Goal: Navigation & Orientation: Understand site structure

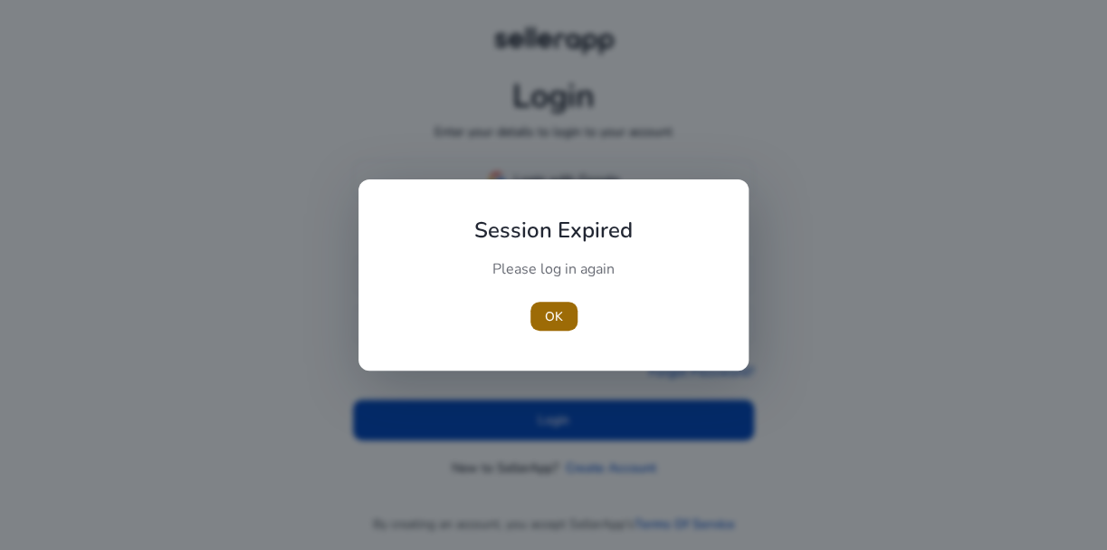
click at [559, 315] on span "OK" at bounding box center [554, 316] width 18 height 19
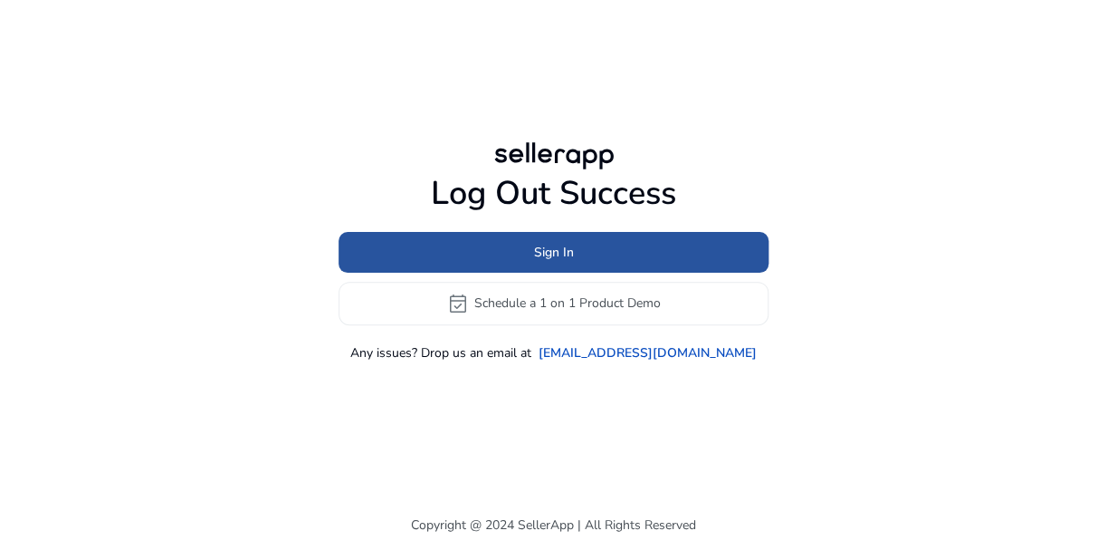
click at [559, 259] on span "Sign In" at bounding box center [554, 252] width 40 height 19
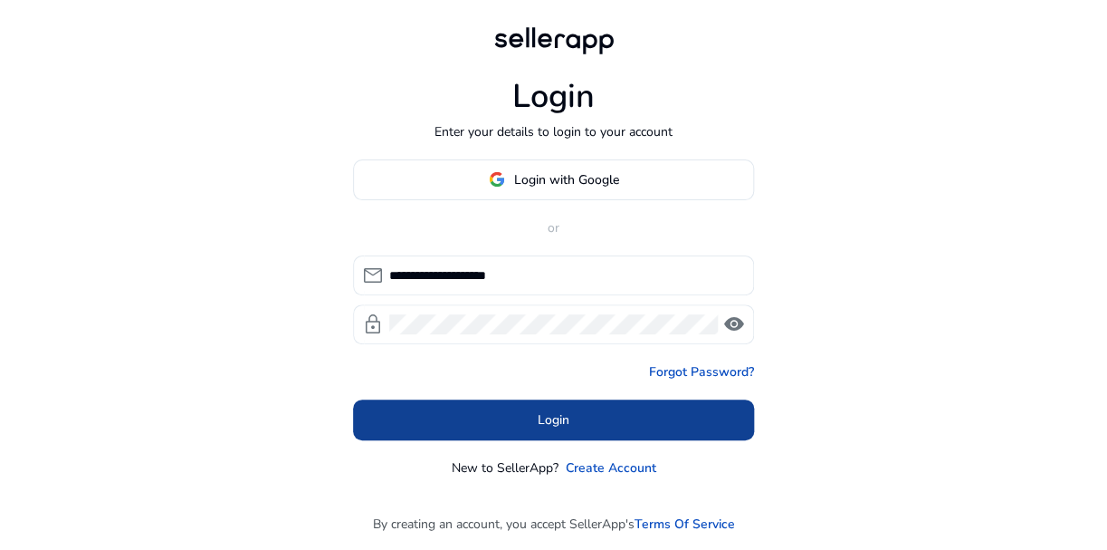
click at [547, 417] on span "Login" at bounding box center [554, 419] width 32 height 19
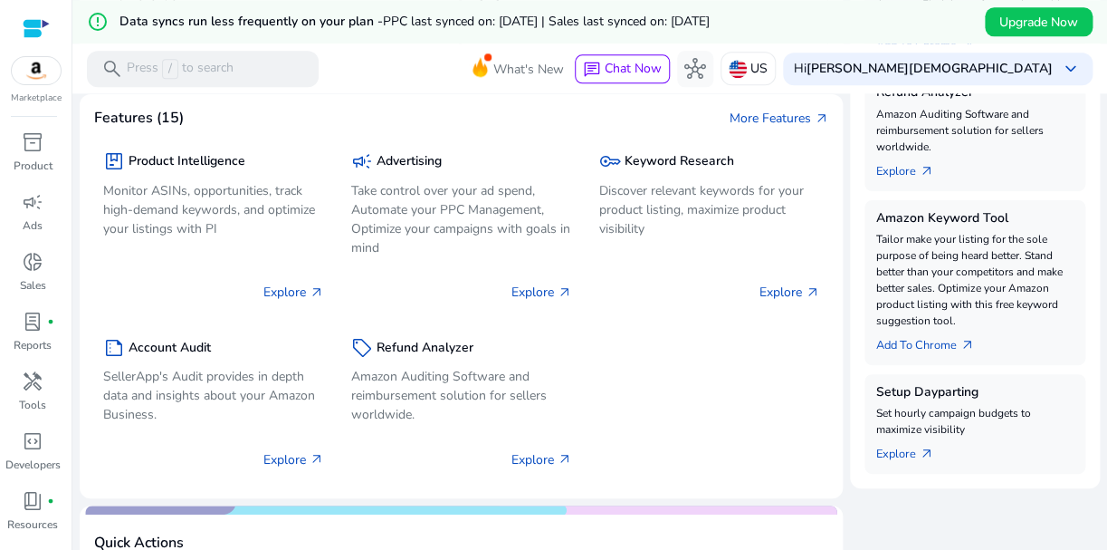
scroll to position [666, 0]
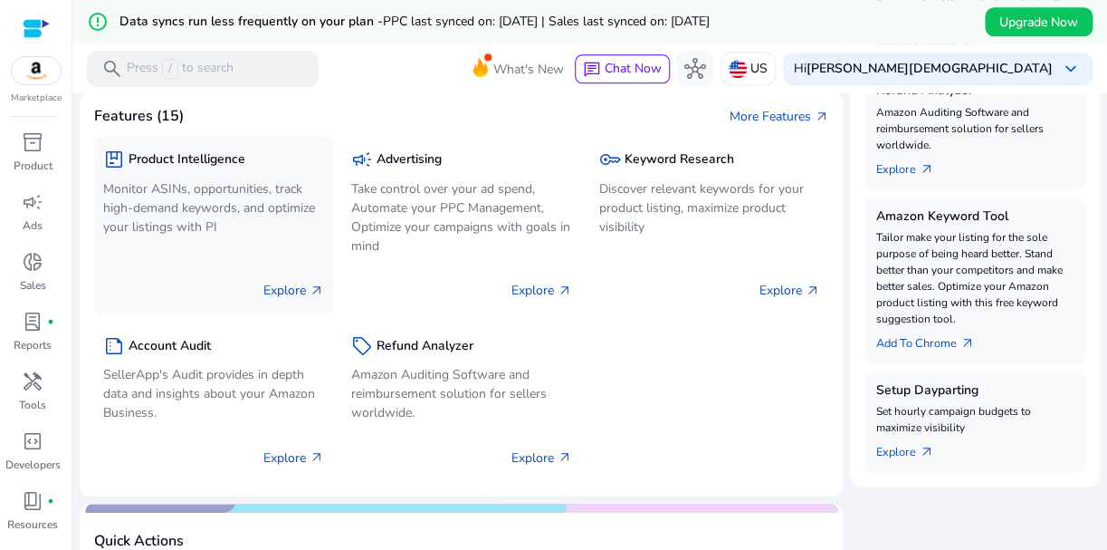
click at [233, 215] on p "Monitor ASINs, opportunities, track high-demand keywords, and optimize your lis…" at bounding box center [213, 207] width 221 height 57
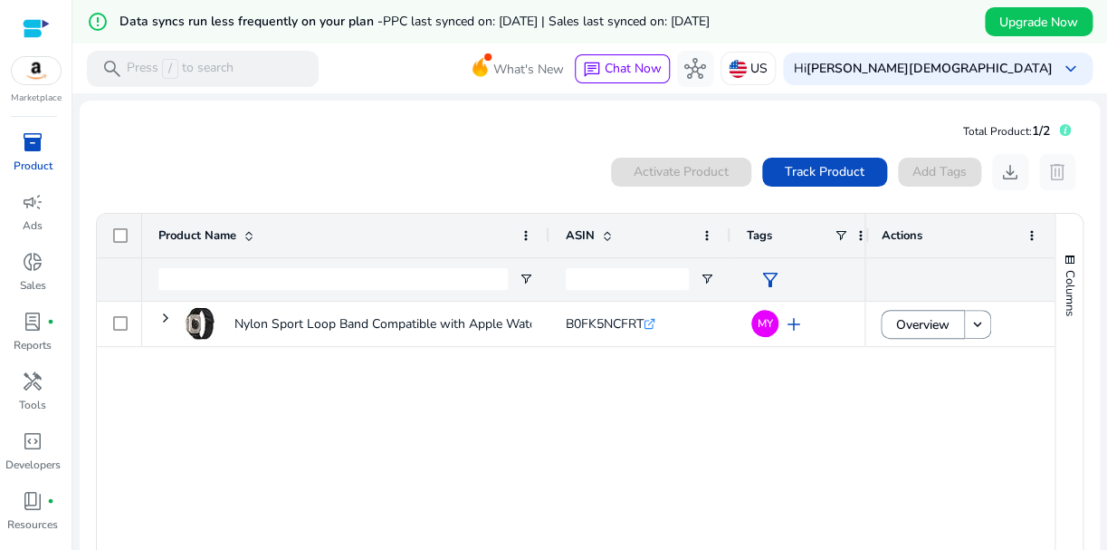
scroll to position [83, 0]
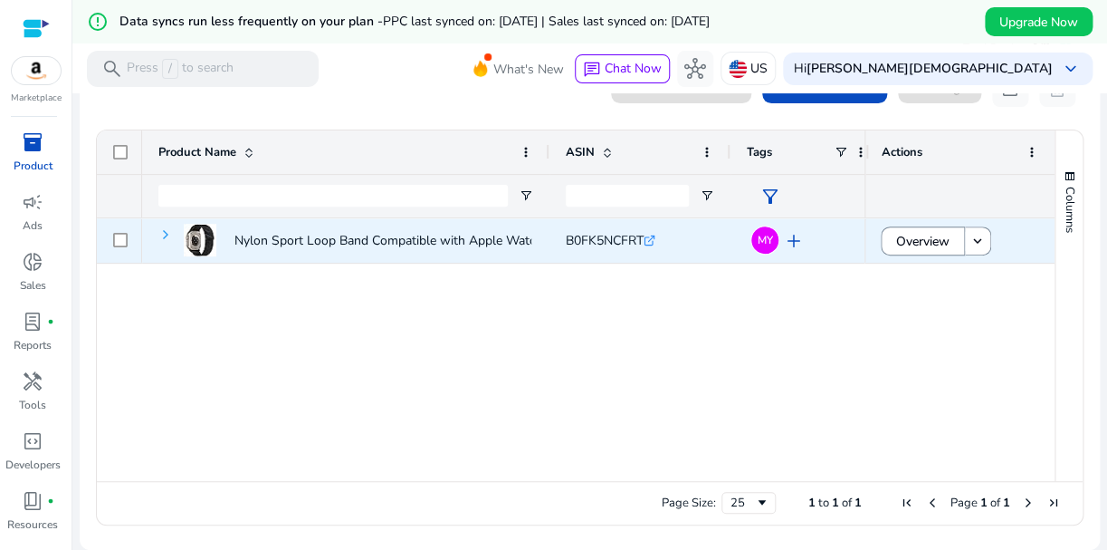
click at [168, 236] on span at bounding box center [165, 234] width 14 height 14
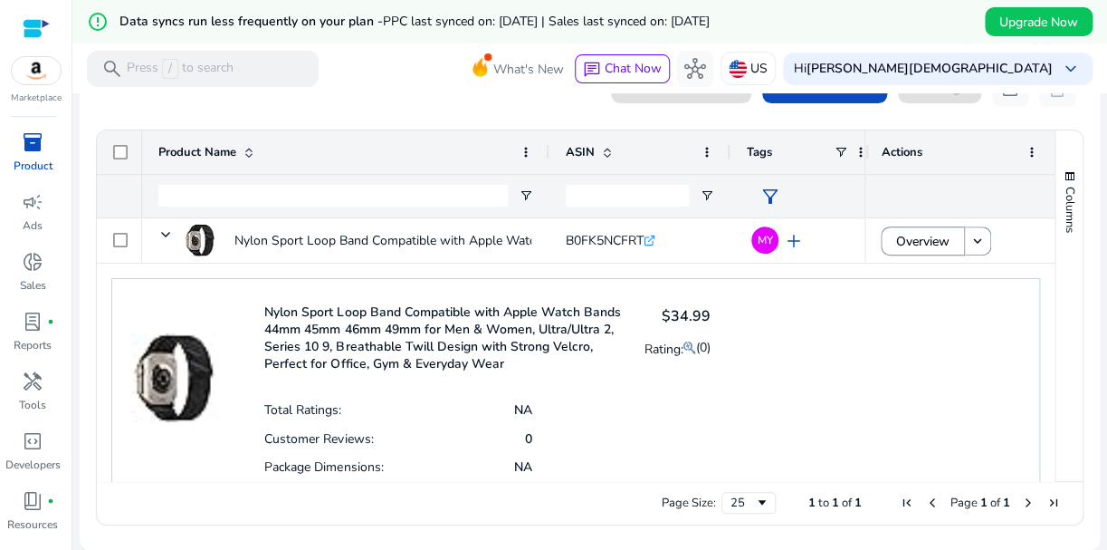
scroll to position [100, 0]
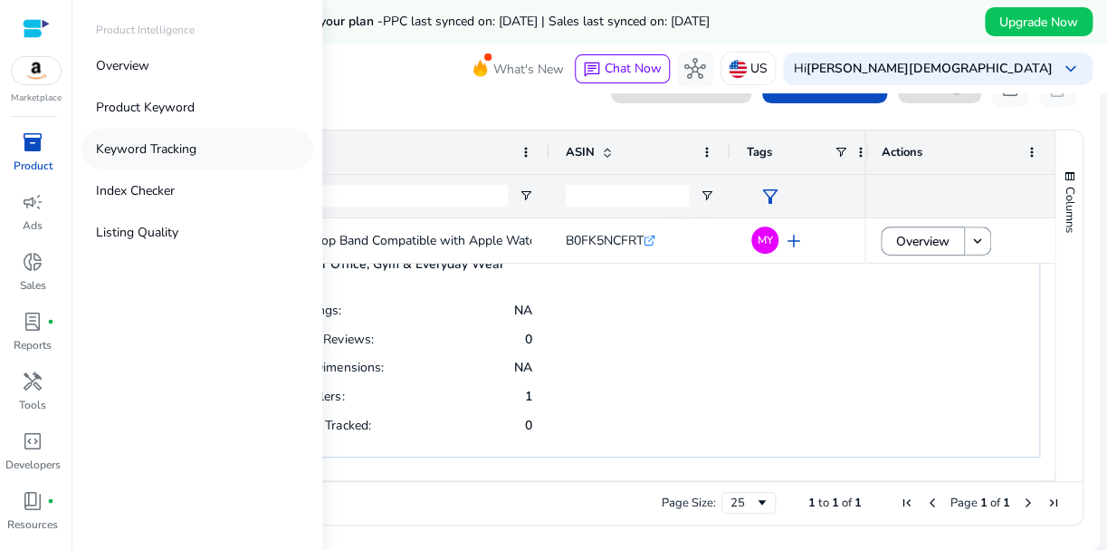
click at [139, 152] on p "Keyword Tracking" at bounding box center [146, 148] width 100 height 19
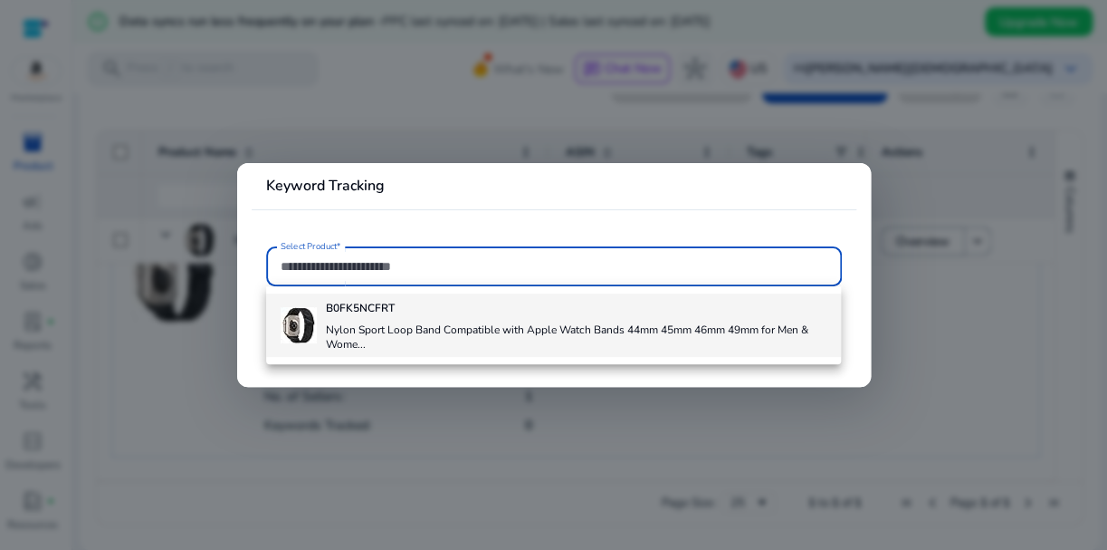
click at [530, 312] on h4 "B0FK5NCFRT" at bounding box center [576, 308] width 501 height 14
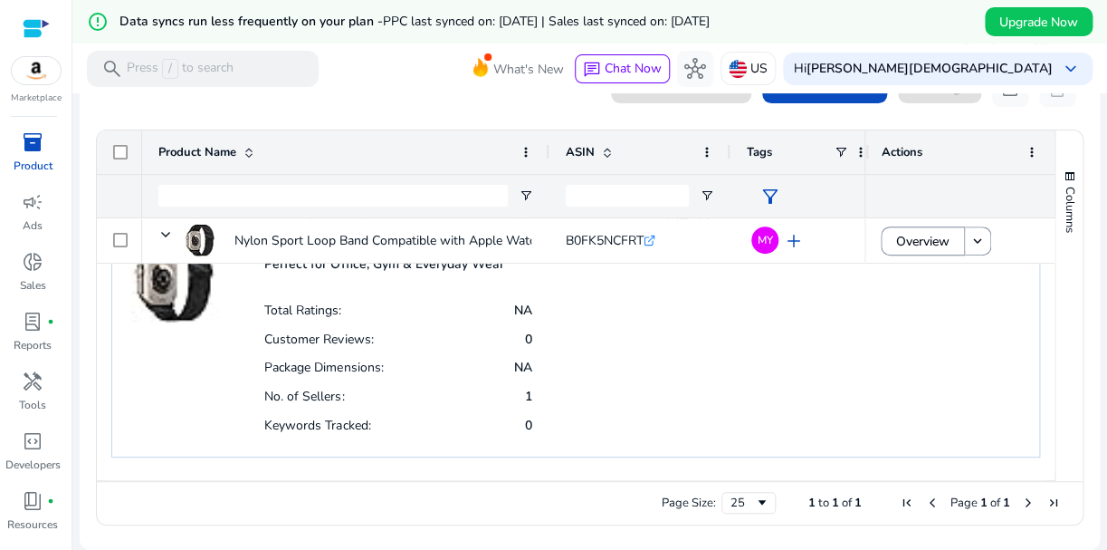
type input "**********"
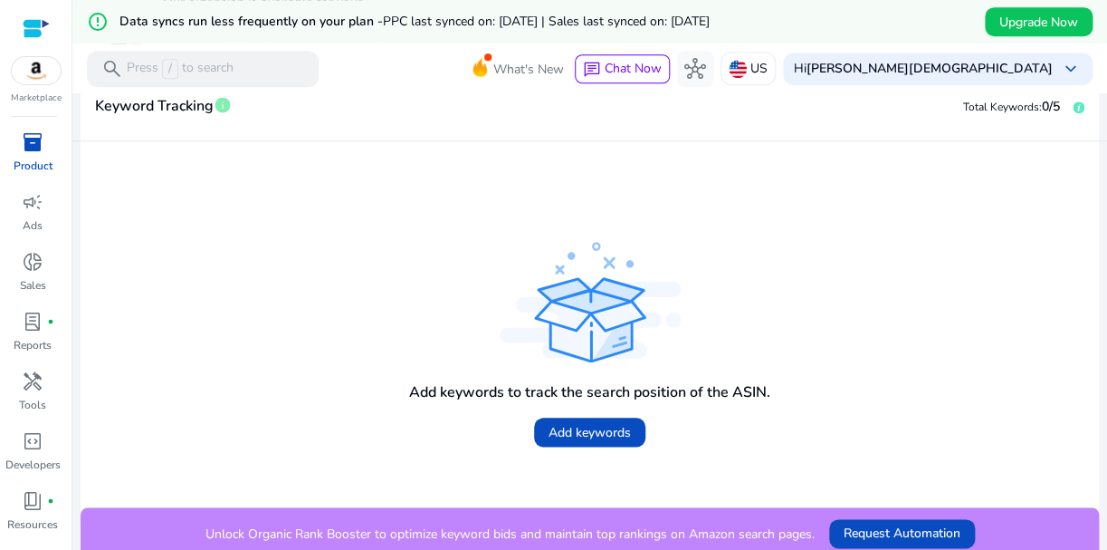
scroll to position [419, 0]
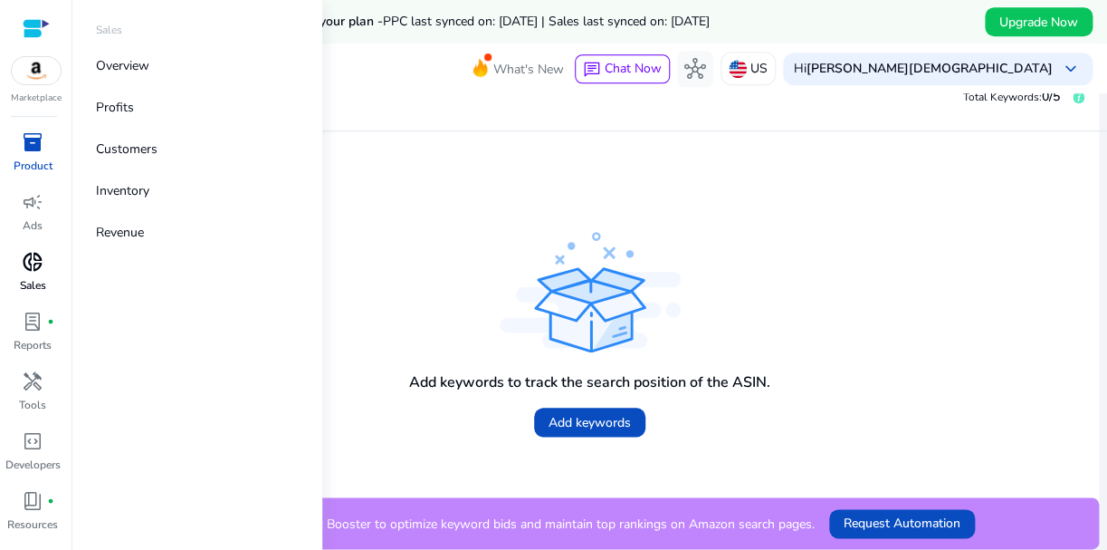
click at [40, 271] on span "donut_small" at bounding box center [33, 262] width 22 height 22
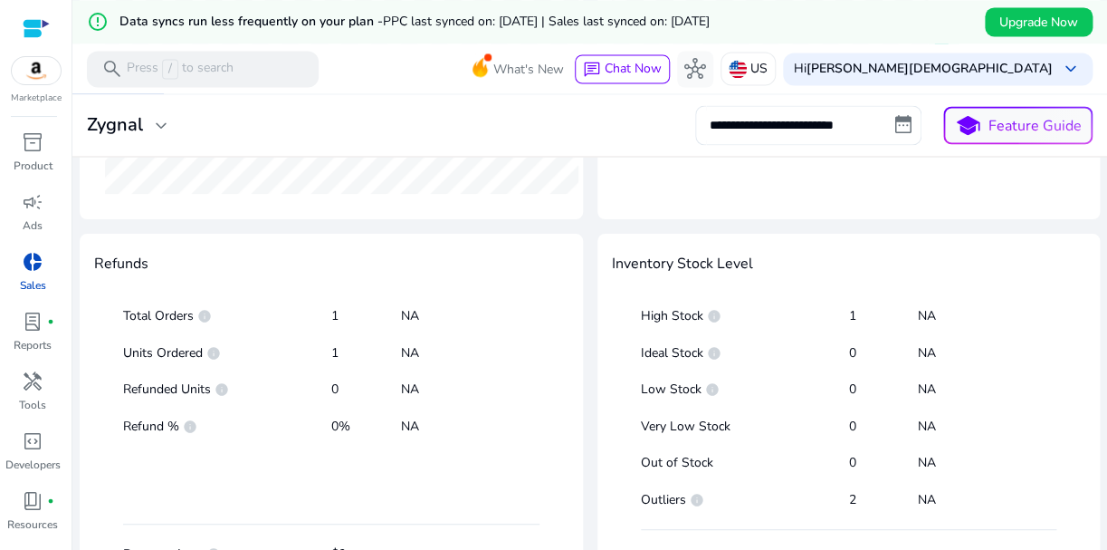
scroll to position [1026, 0]
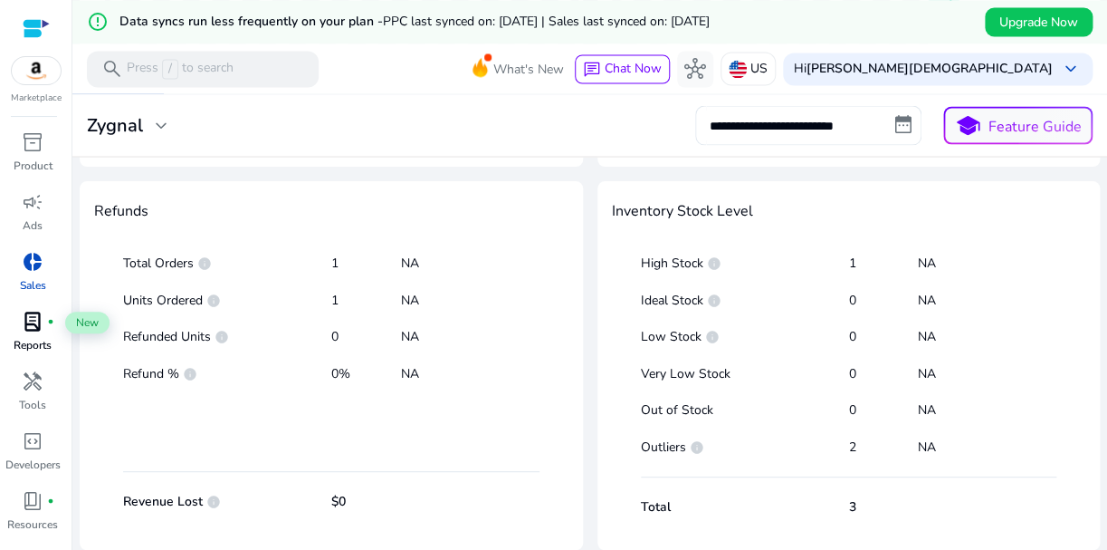
click at [35, 326] on span "lab_profile" at bounding box center [33, 322] width 22 height 22
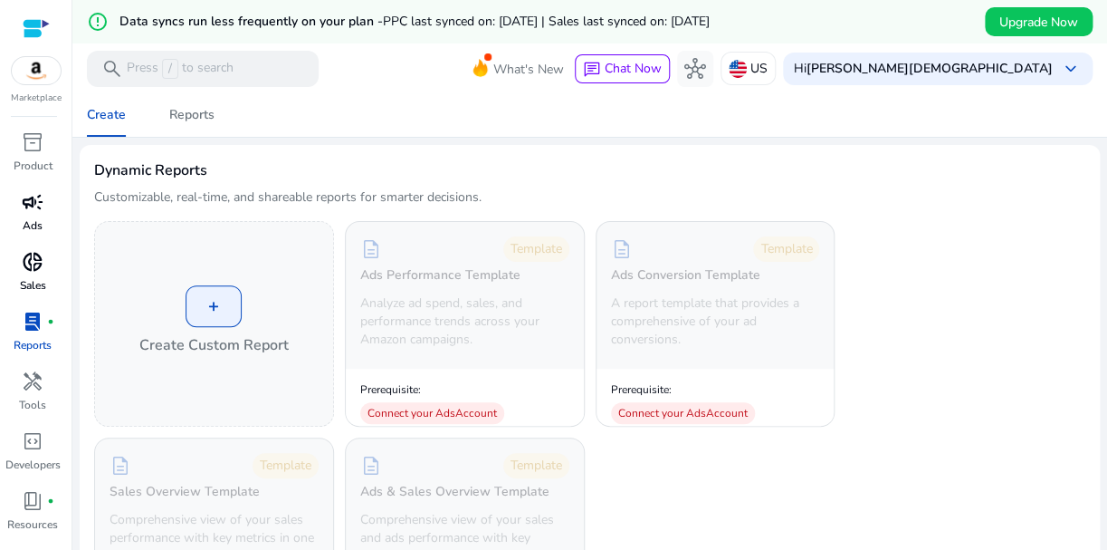
click at [33, 207] on span "campaign" at bounding box center [33, 202] width 22 height 22
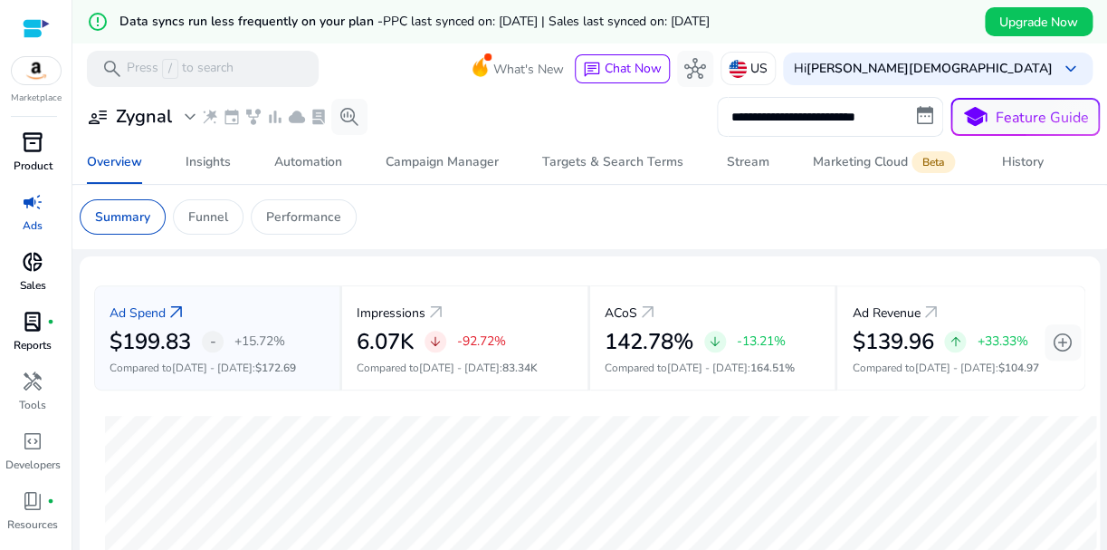
click at [36, 149] on span "inventory_2" at bounding box center [33, 142] width 22 height 22
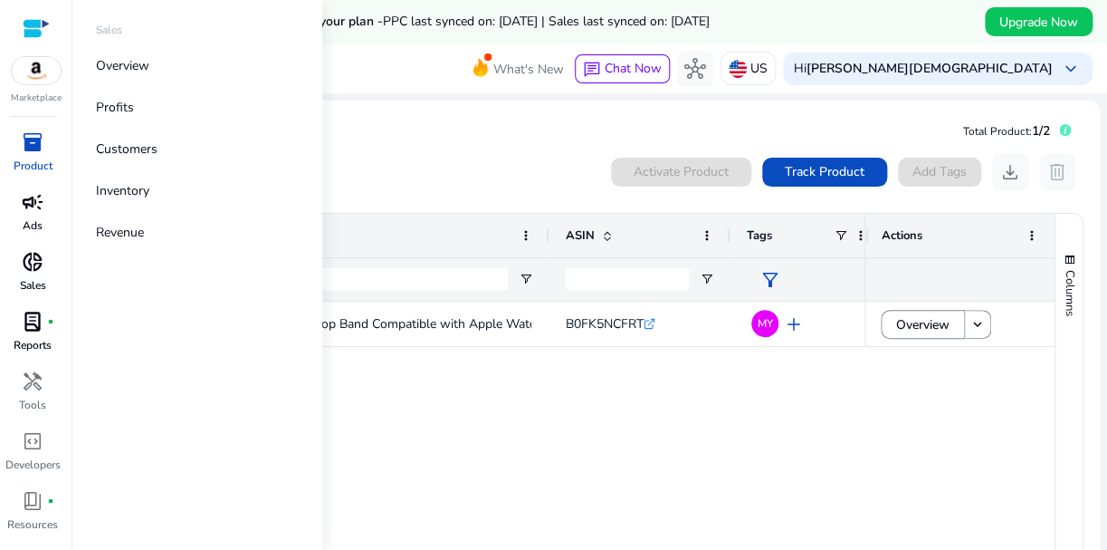
scroll to position [49, 0]
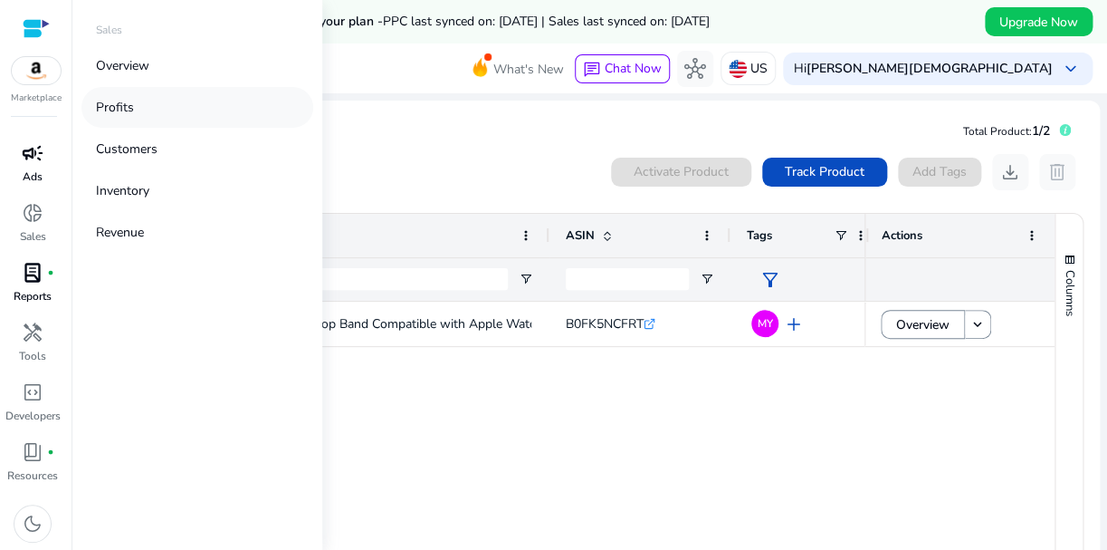
click at [125, 116] on p "Profits" at bounding box center [115, 107] width 38 height 19
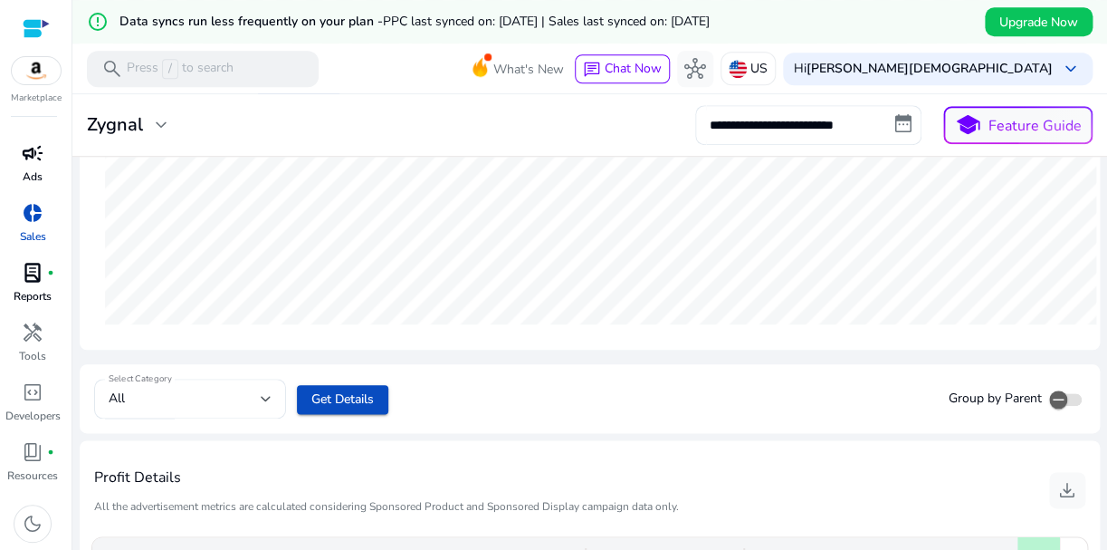
scroll to position [244, 0]
